Goal: Check status: Check status

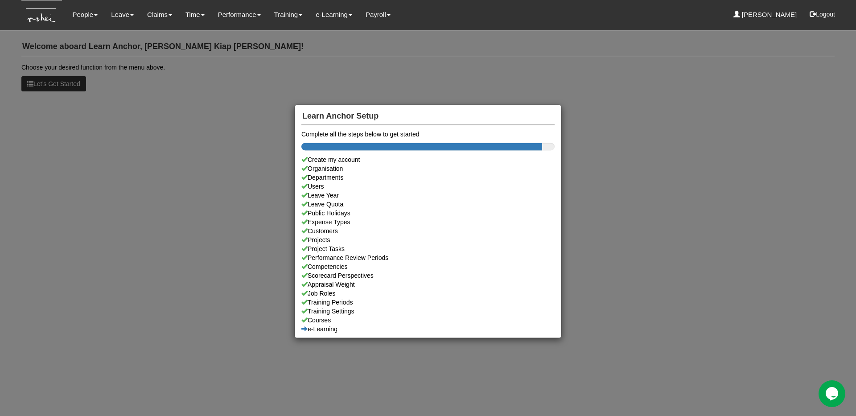
click at [762, 49] on div "Learn Anchor Setup Complete all the steps below to get started Create my accoun…" at bounding box center [428, 208] width 856 height 416
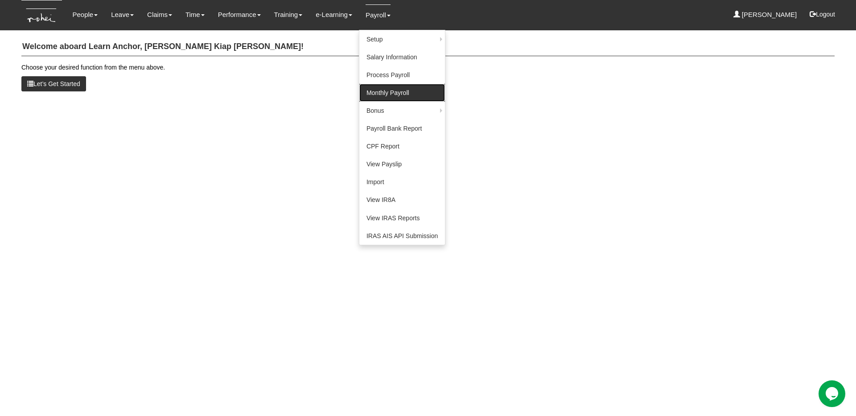
click at [371, 100] on link "Monthly Payroll" at bounding box center [402, 93] width 86 height 18
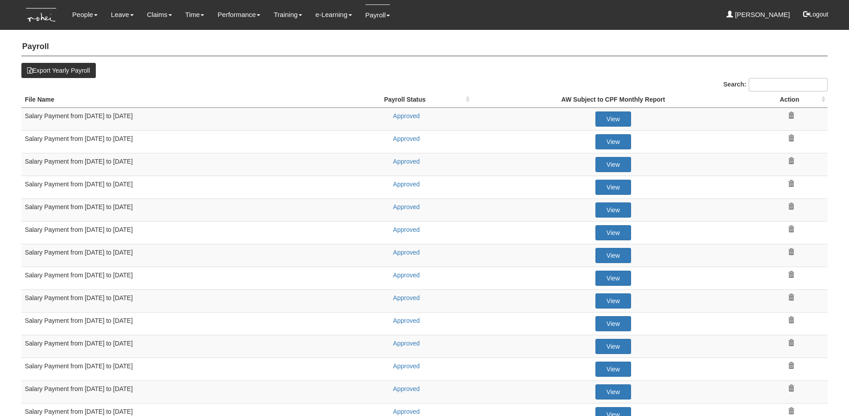
select select "50"
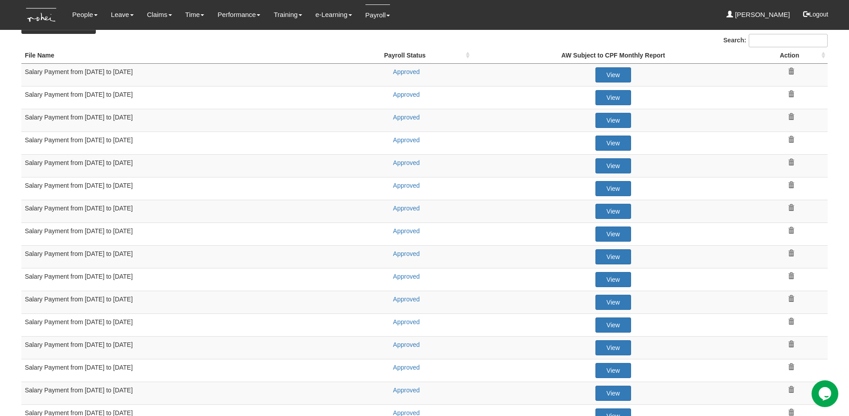
scroll to position [45, 0]
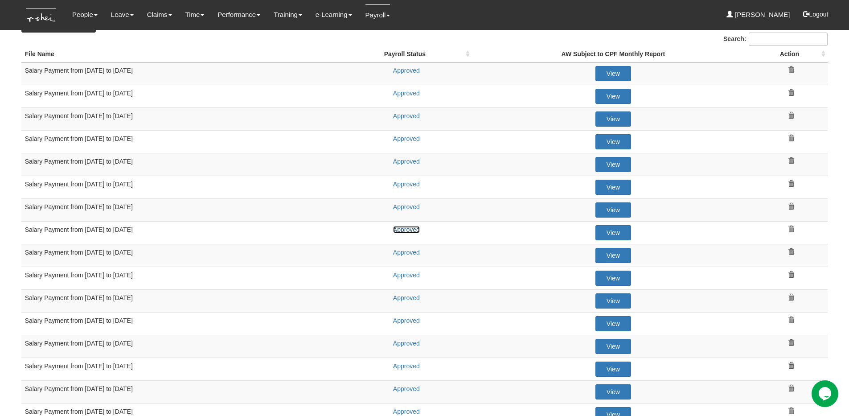
click at [413, 231] on link "Approved" at bounding box center [406, 229] width 27 height 7
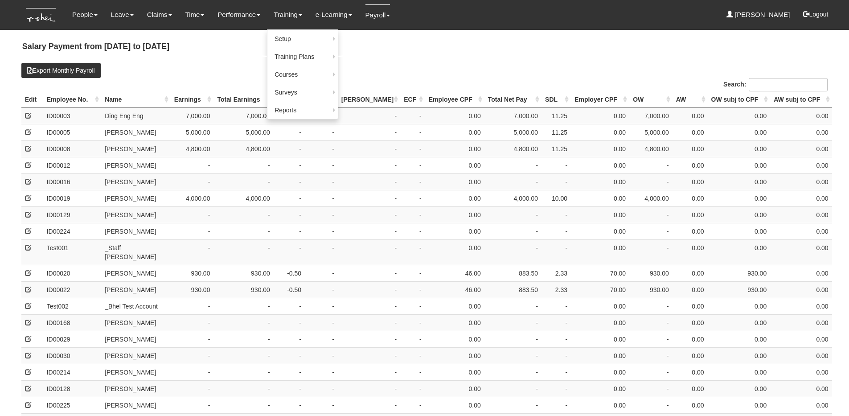
select select "50"
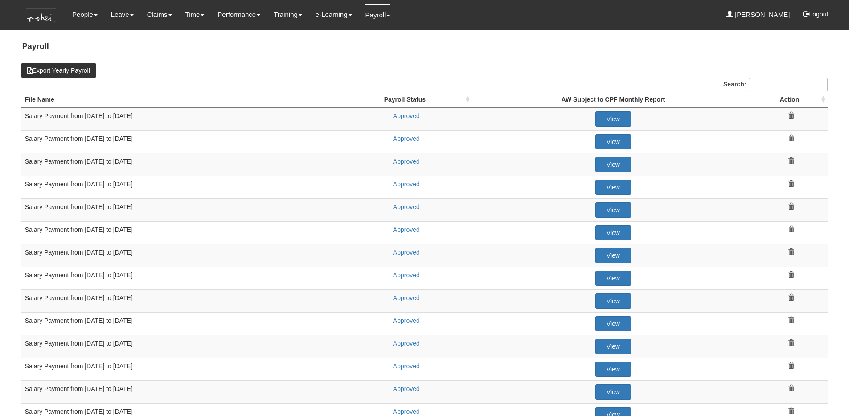
select select "50"
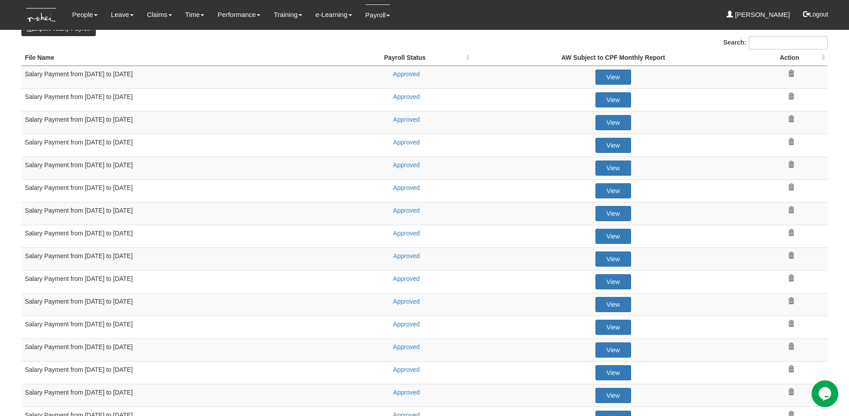
click at [290, 220] on td "Salary Payment from 01 Feb to 28 Feb 2025" at bounding box center [180, 213] width 319 height 23
click at [347, 162] on td "Approved" at bounding box center [405, 167] width 131 height 23
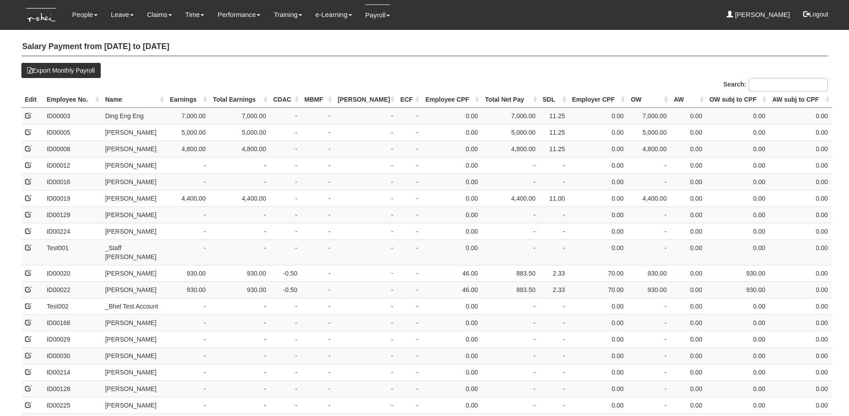
select select "50"
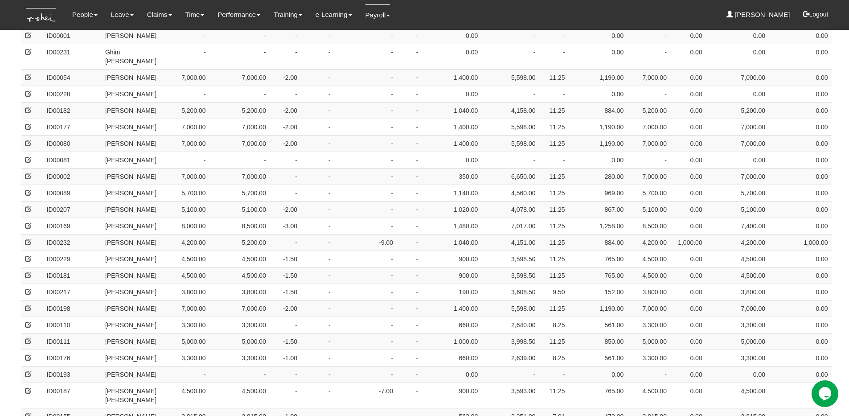
scroll to position [604, 0]
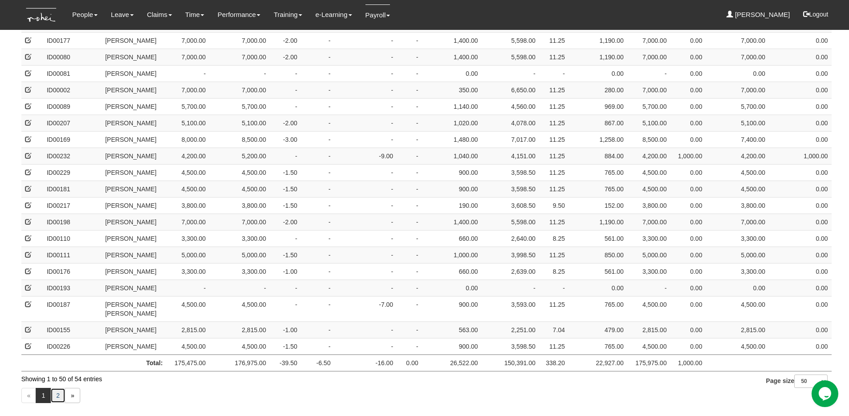
click at [57, 388] on link "2" at bounding box center [57, 395] width 15 height 15
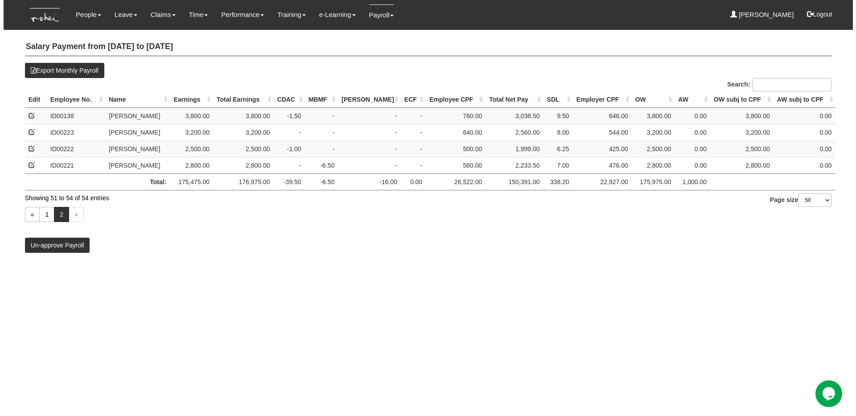
scroll to position [0, 0]
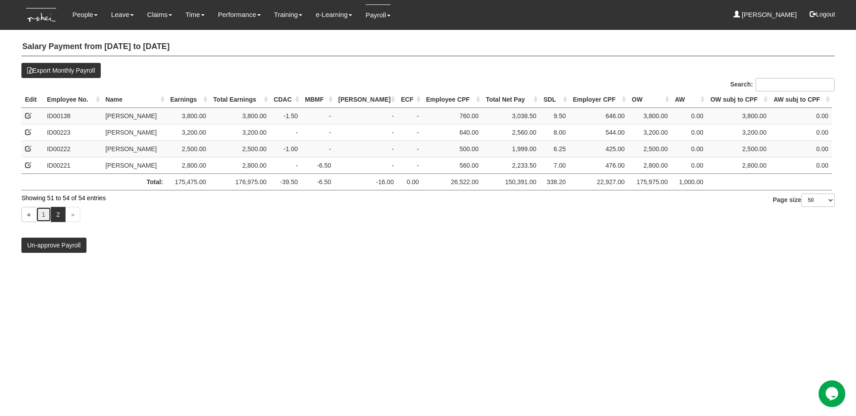
click at [46, 213] on link "1" at bounding box center [43, 214] width 15 height 15
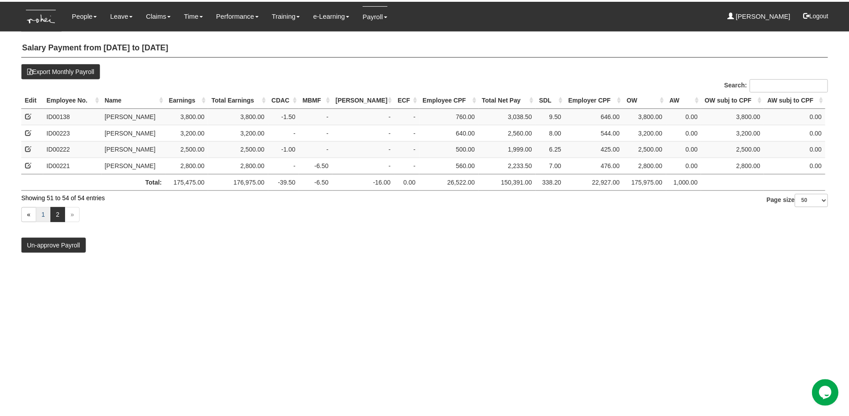
scroll to position [604, 0]
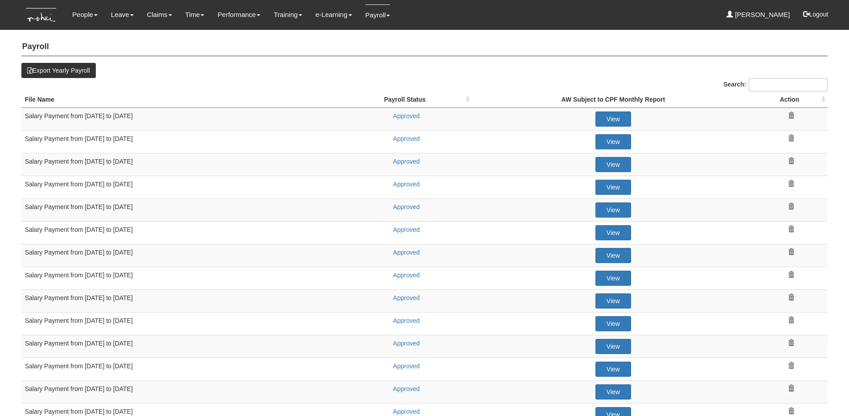
select select "50"
click at [403, 161] on link "Approved" at bounding box center [406, 161] width 27 height 7
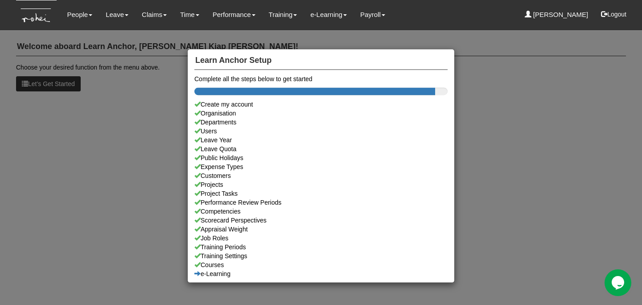
click at [501, 91] on div "Learn Anchor Setup Complete all the steps below to get started Create my accoun…" at bounding box center [321, 152] width 642 height 305
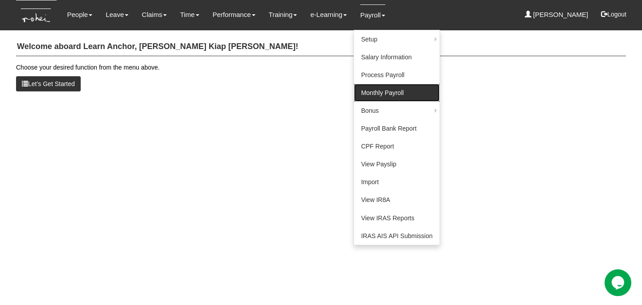
click at [371, 89] on link "Monthly Payroll" at bounding box center [397, 93] width 86 height 18
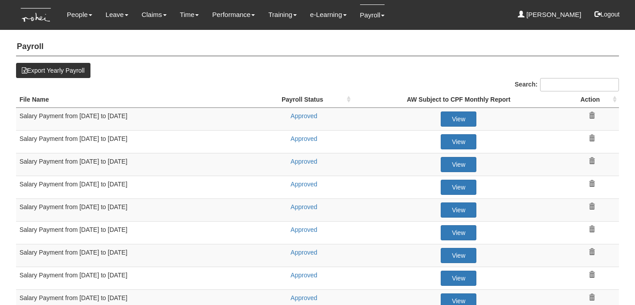
select select "50"
click at [302, 228] on link "Approved" at bounding box center [304, 229] width 27 height 7
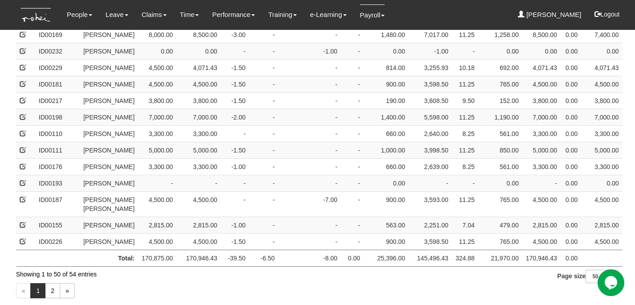
scroll to position [765, 0]
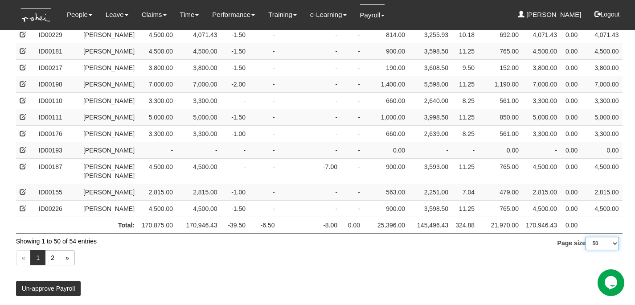
click at [608, 245] on select "10 25 50 100" at bounding box center [601, 243] width 33 height 13
select select "100"
click at [585, 250] on select "10 25 50 100" at bounding box center [601, 243] width 33 height 13
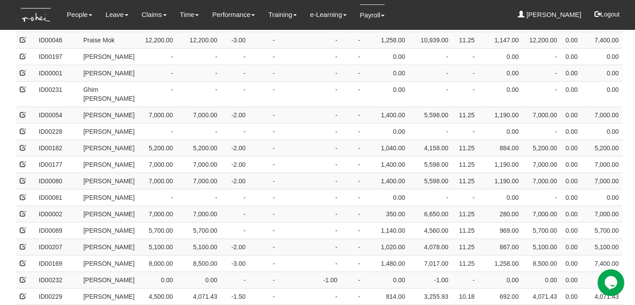
scroll to position [813, 0]
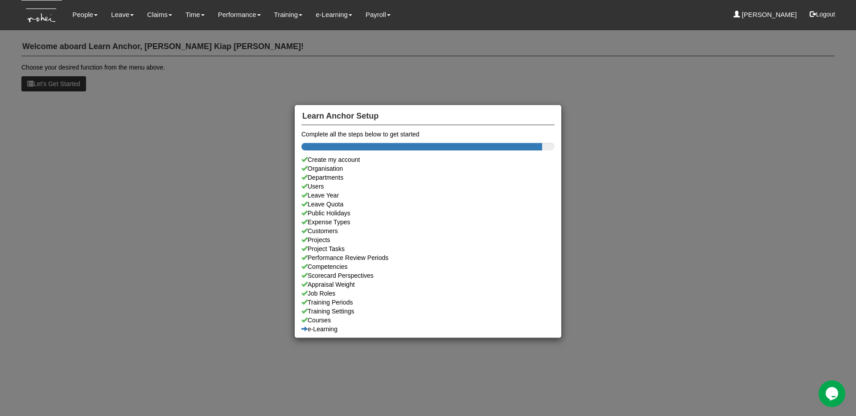
click at [78, 9] on div "Learn Anchor Setup Complete all the steps below to get started Create my accoun…" at bounding box center [428, 208] width 856 height 416
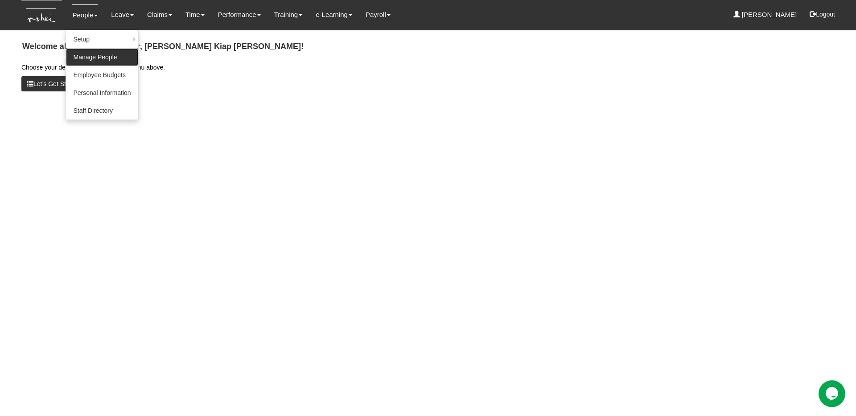
click at [97, 51] on link "Manage People" at bounding box center [102, 57] width 72 height 18
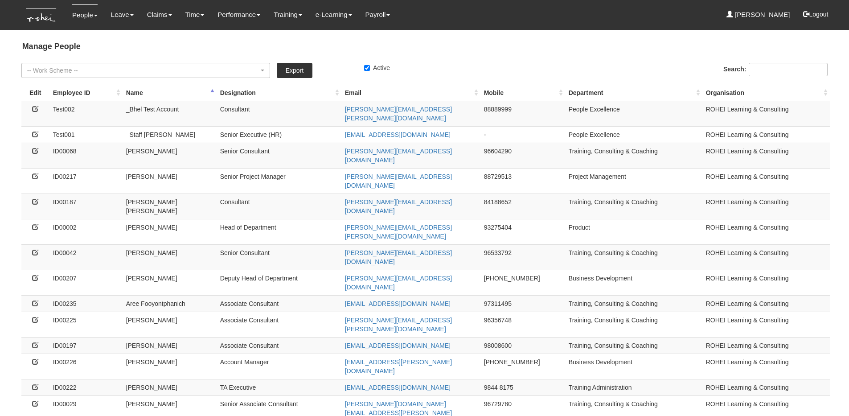
select select "50"
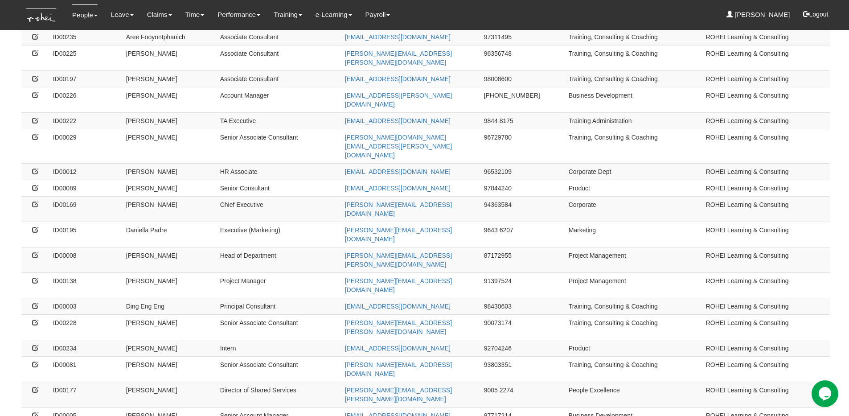
scroll to position [557, 0]
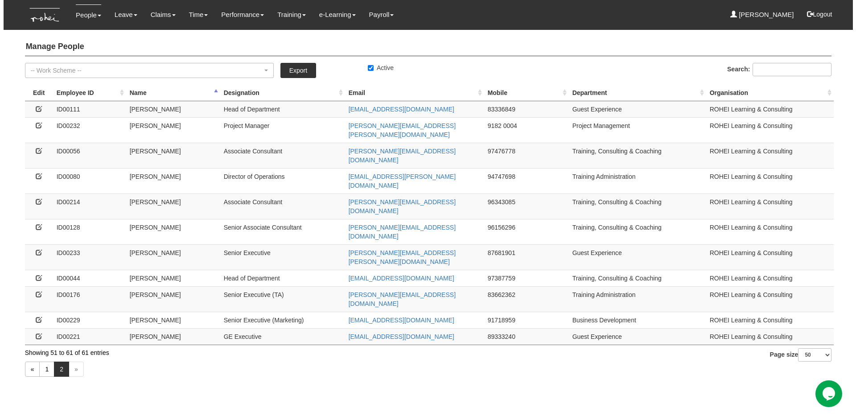
scroll to position [0, 0]
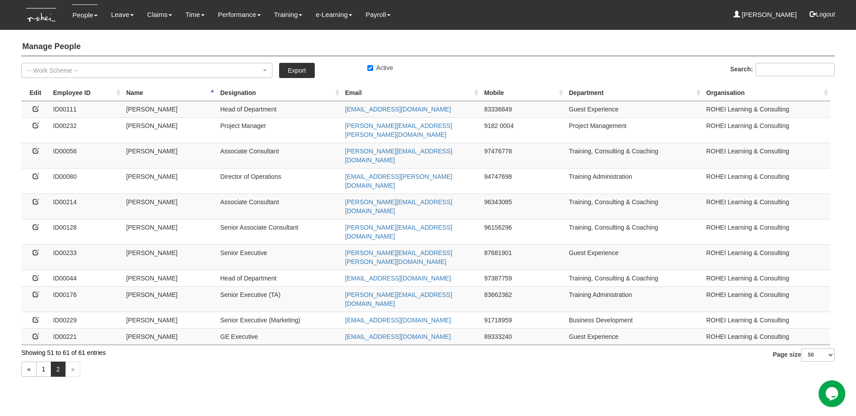
click at [29, 124] on td at bounding box center [35, 129] width 28 height 25
click at [33, 125] on icon at bounding box center [36, 125] width 6 height 6
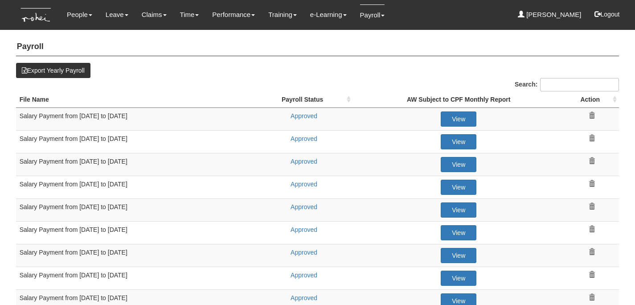
select select "50"
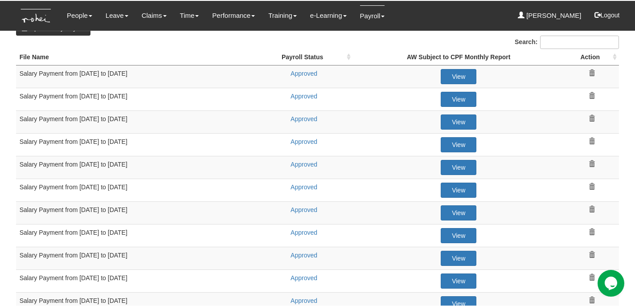
scroll to position [45, 0]
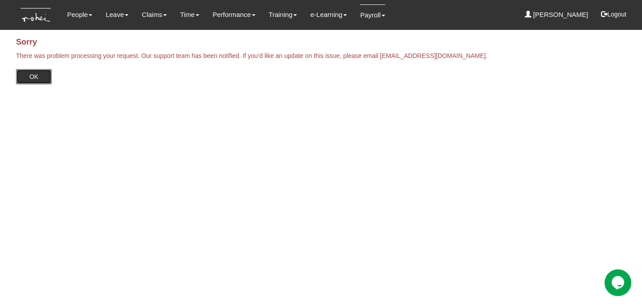
click at [36, 76] on input "OK" at bounding box center [34, 76] width 36 height 15
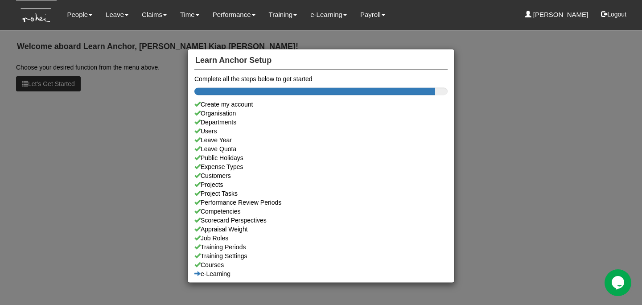
click at [352, 26] on div "Learn Anchor Setup Complete all the steps below to get started Create my accoun…" at bounding box center [321, 152] width 642 height 305
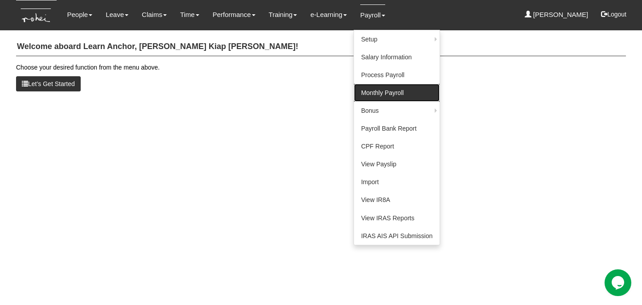
click at [366, 84] on link "Monthly Payroll" at bounding box center [397, 93] width 86 height 18
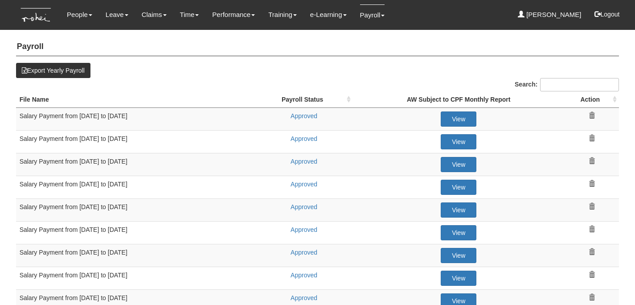
select select "50"
click at [304, 112] on link "Approved" at bounding box center [304, 115] width 27 height 7
